Goal: Task Accomplishment & Management: Manage account settings

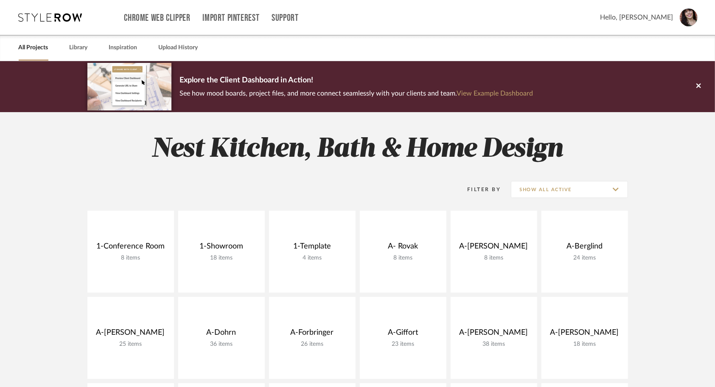
click at [690, 25] on img at bounding box center [689, 17] width 18 height 18
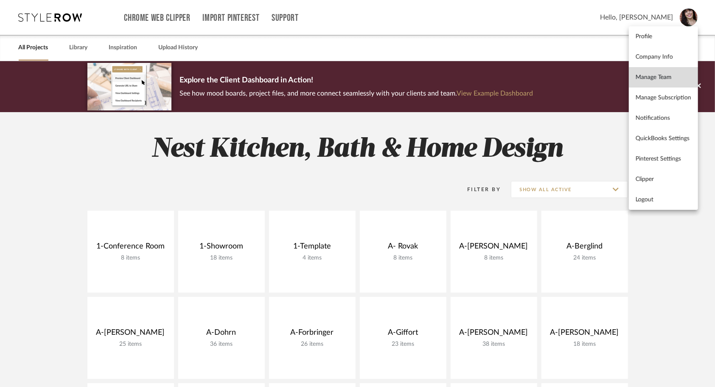
click at [670, 79] on span "Manage Team" at bounding box center [664, 77] width 56 height 7
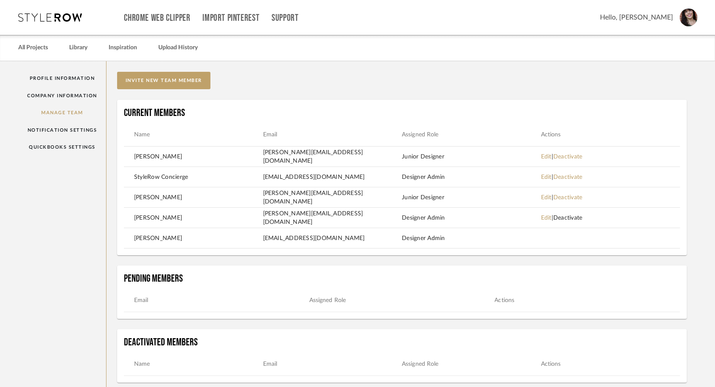
click at [578, 217] on link "Deactivate" at bounding box center [568, 218] width 29 height 6
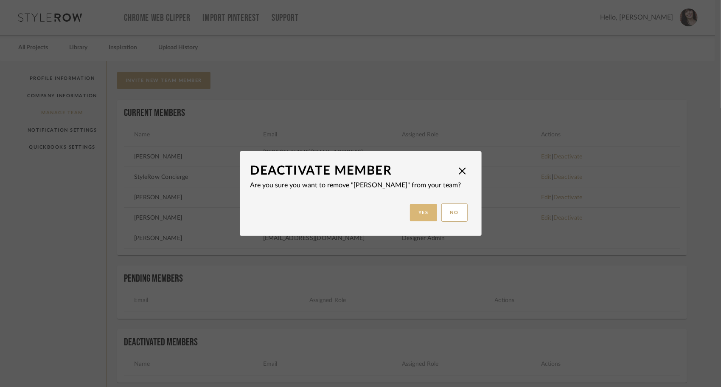
click at [422, 211] on button "Yes" at bounding box center [423, 212] width 27 height 17
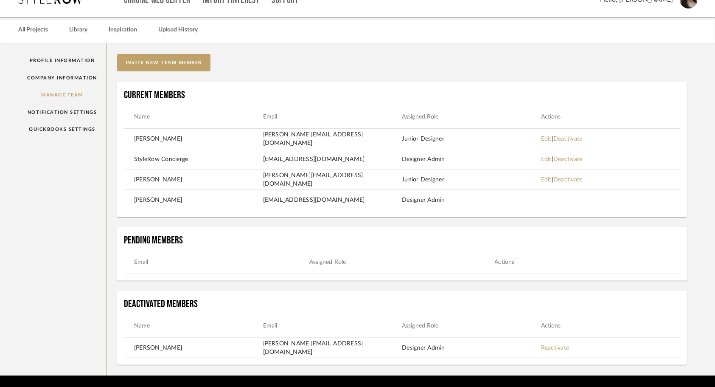
scroll to position [17, 0]
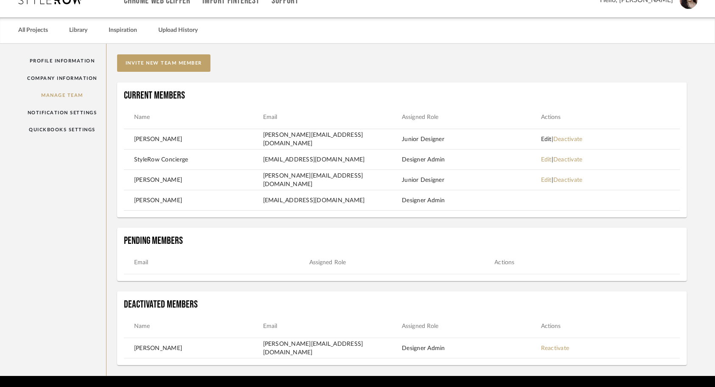
click at [549, 139] on link "Edit" at bounding box center [546, 139] width 11 height 6
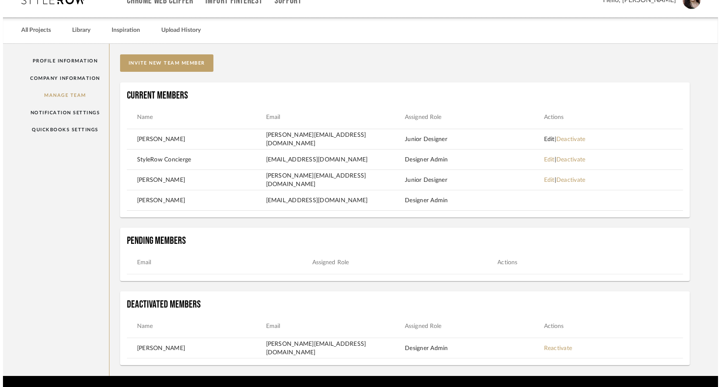
scroll to position [0, 0]
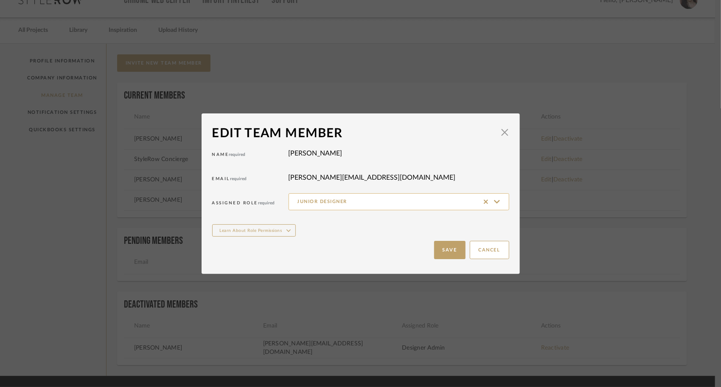
click at [465, 202] on input "Junior Designer" at bounding box center [399, 201] width 221 height 17
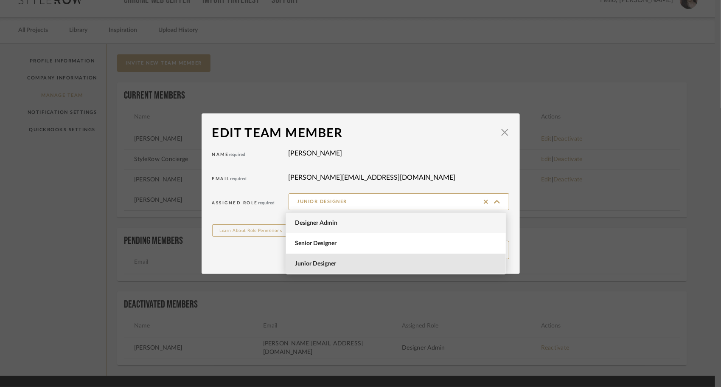
click at [350, 225] on span "Designer Admin" at bounding box center [397, 222] width 204 height 7
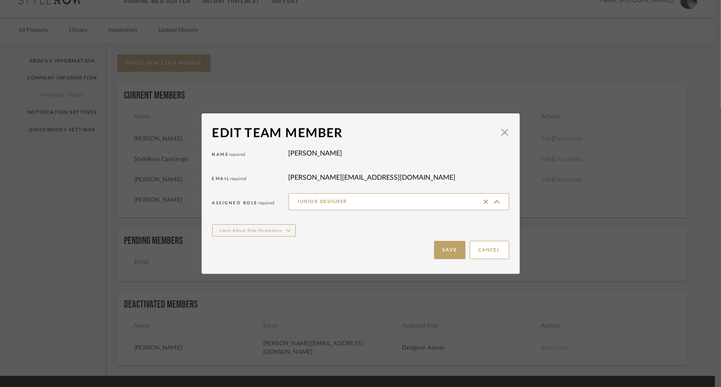
type input "Designer Admin"
click at [441, 254] on button "Save" at bounding box center [449, 250] width 31 height 18
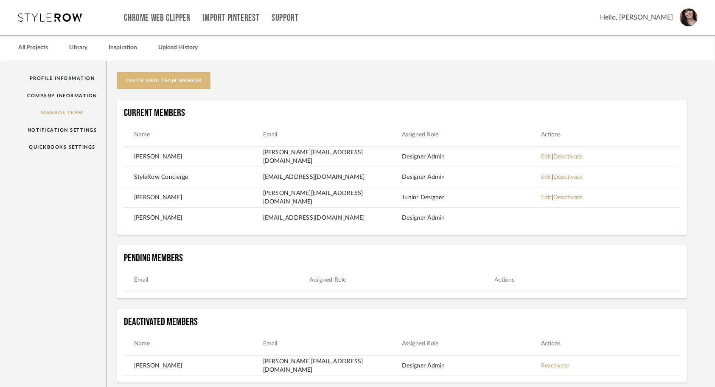
click at [187, 79] on button "invite new team member" at bounding box center [163, 80] width 93 height 17
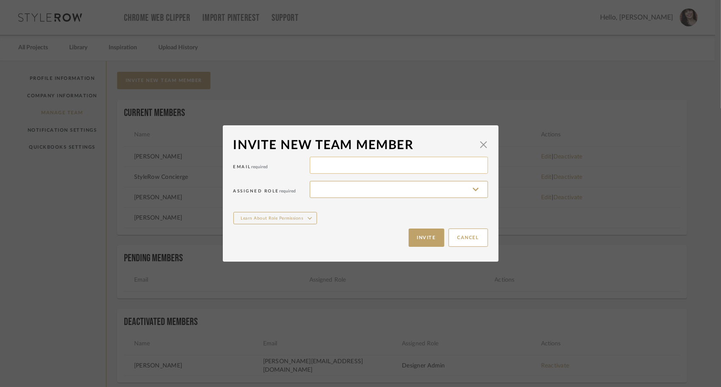
click at [332, 171] on input at bounding box center [399, 165] width 178 height 17
type input "[PERSON_NAME][EMAIL_ADDRESS][DOMAIN_NAME]"
click at [360, 194] on input at bounding box center [399, 189] width 178 height 17
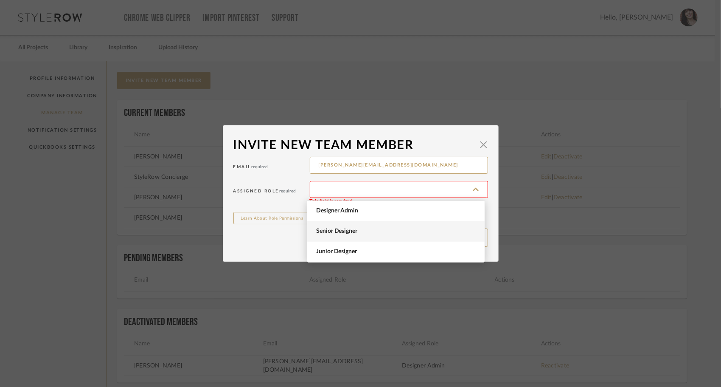
click at [350, 228] on span "Senior Designer" at bounding box center [397, 231] width 162 height 7
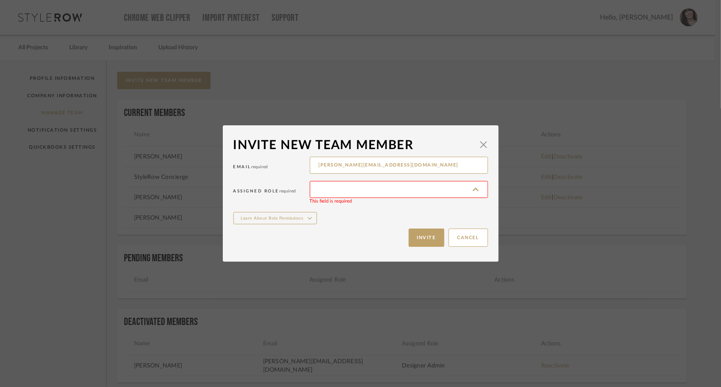
type input "Senior Designer"
click at [430, 242] on button "Invite" at bounding box center [427, 237] width 36 height 18
